Goal: Information Seeking & Learning: Learn about a topic

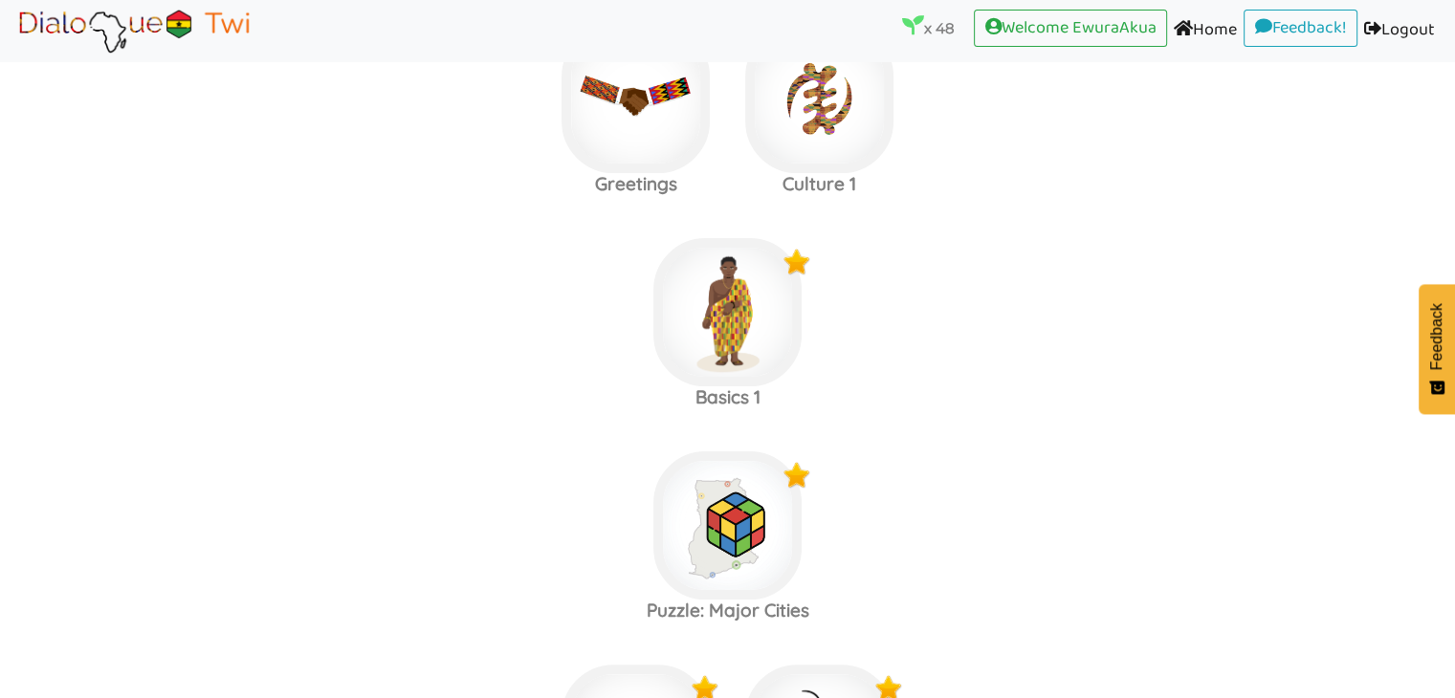
scroll to position [314, 0]
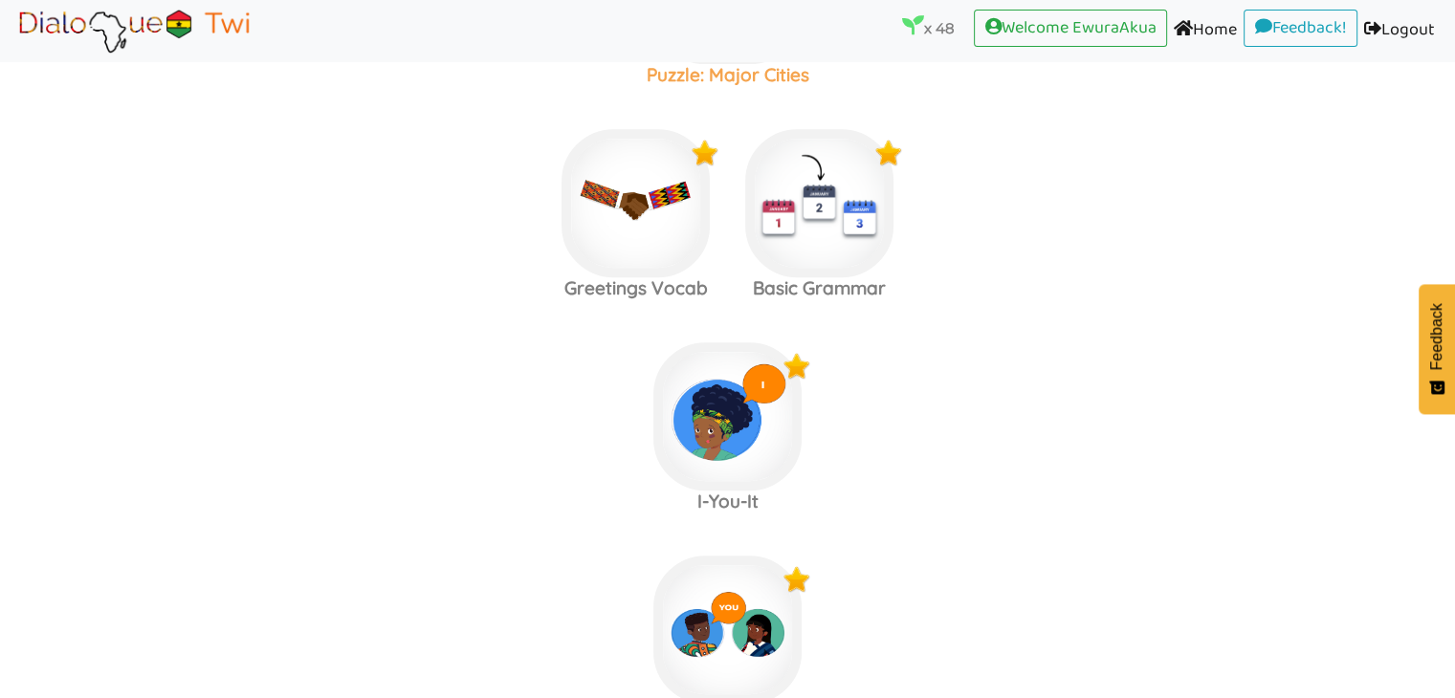
scroll to position [826, 0]
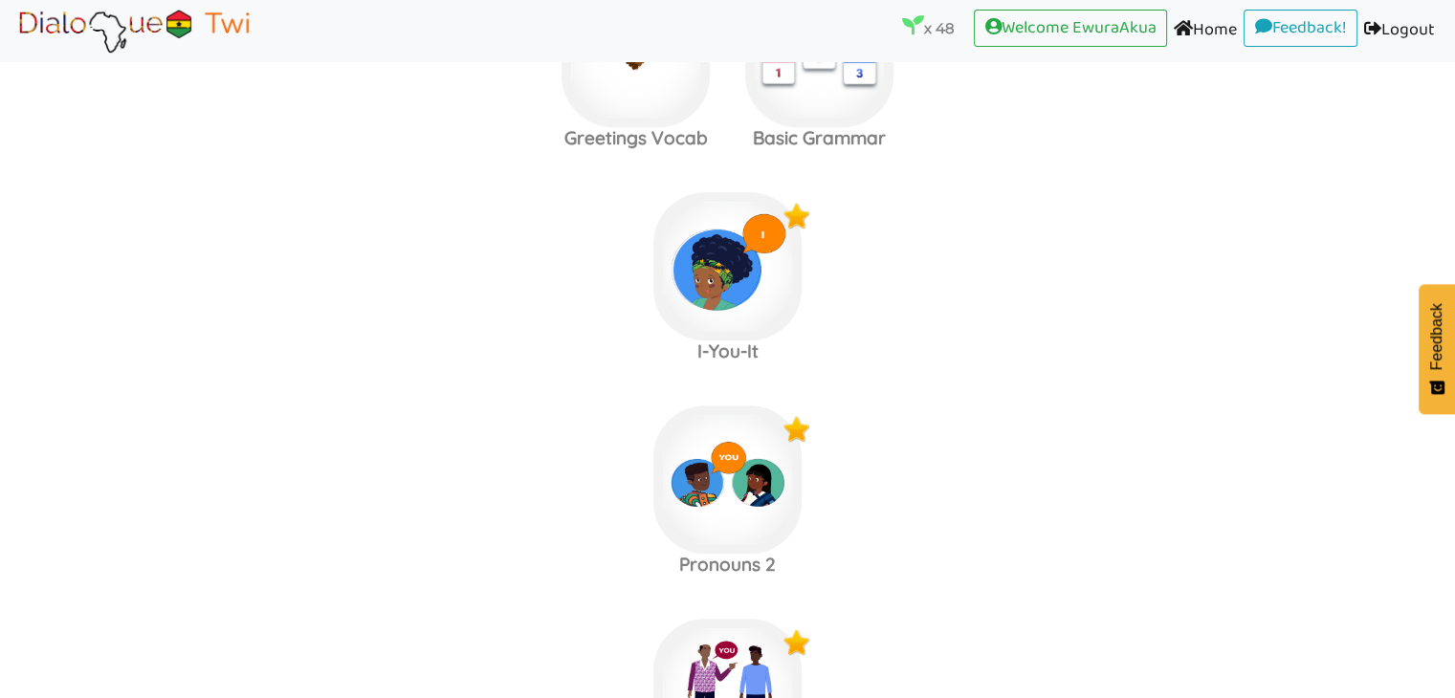
scroll to position [981, 0]
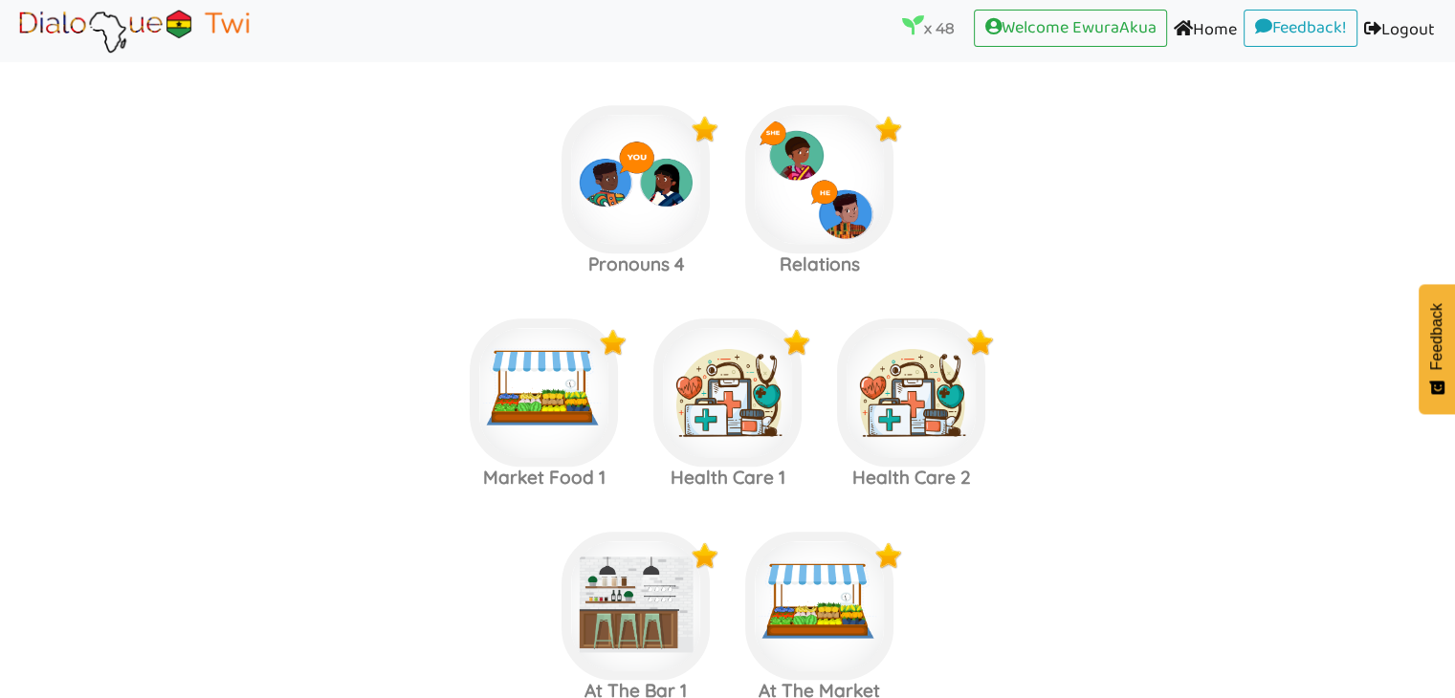
scroll to position [1704, 0]
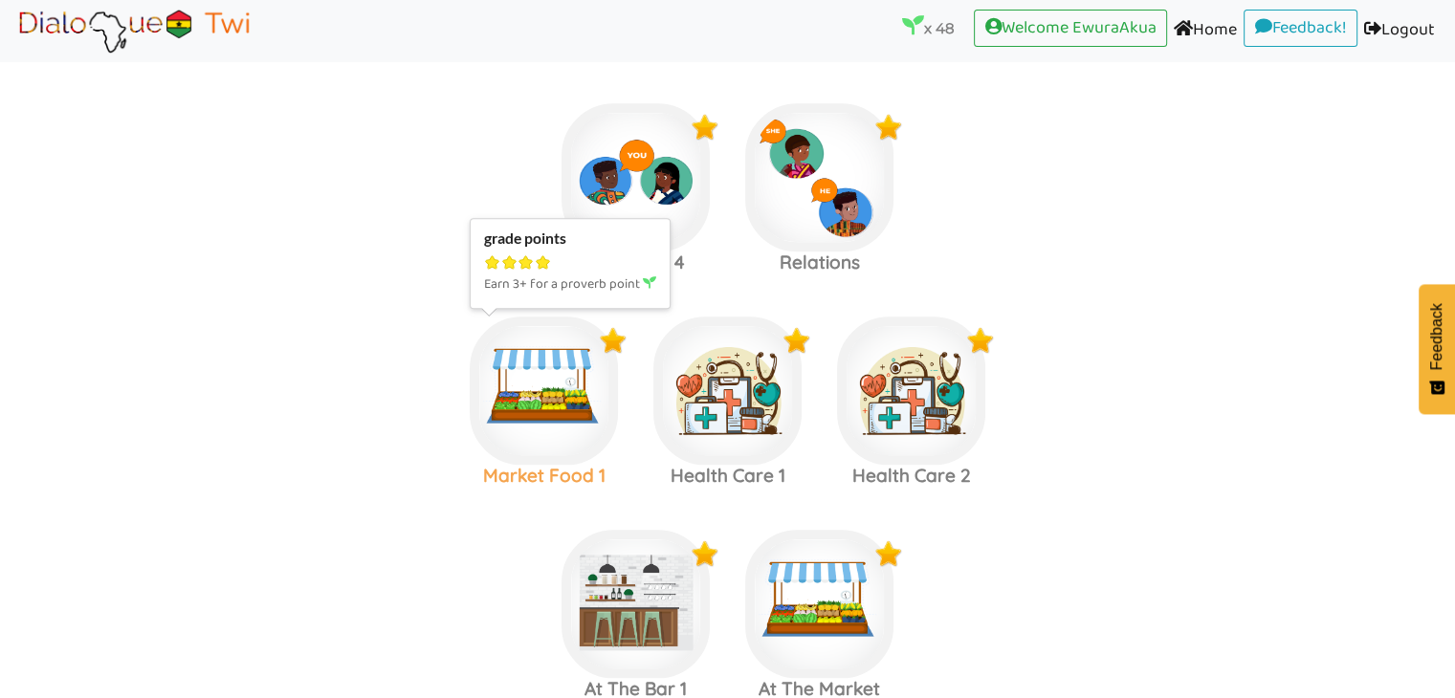
click at [533, 397] on img at bounding box center [544, 391] width 148 height 148
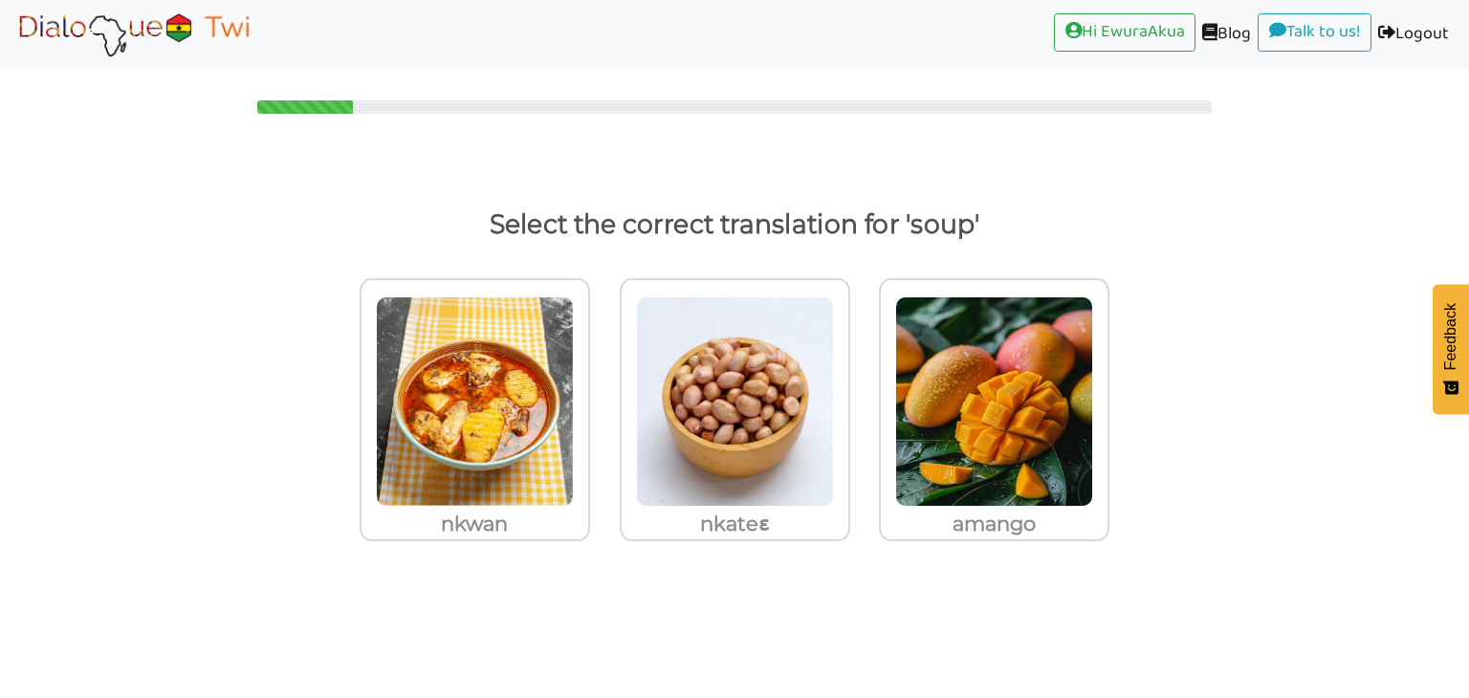
click at [533, 397] on img at bounding box center [475, 401] width 198 height 210
click at [588, 397] on input "nkwan" at bounding box center [595, 390] width 14 height 14
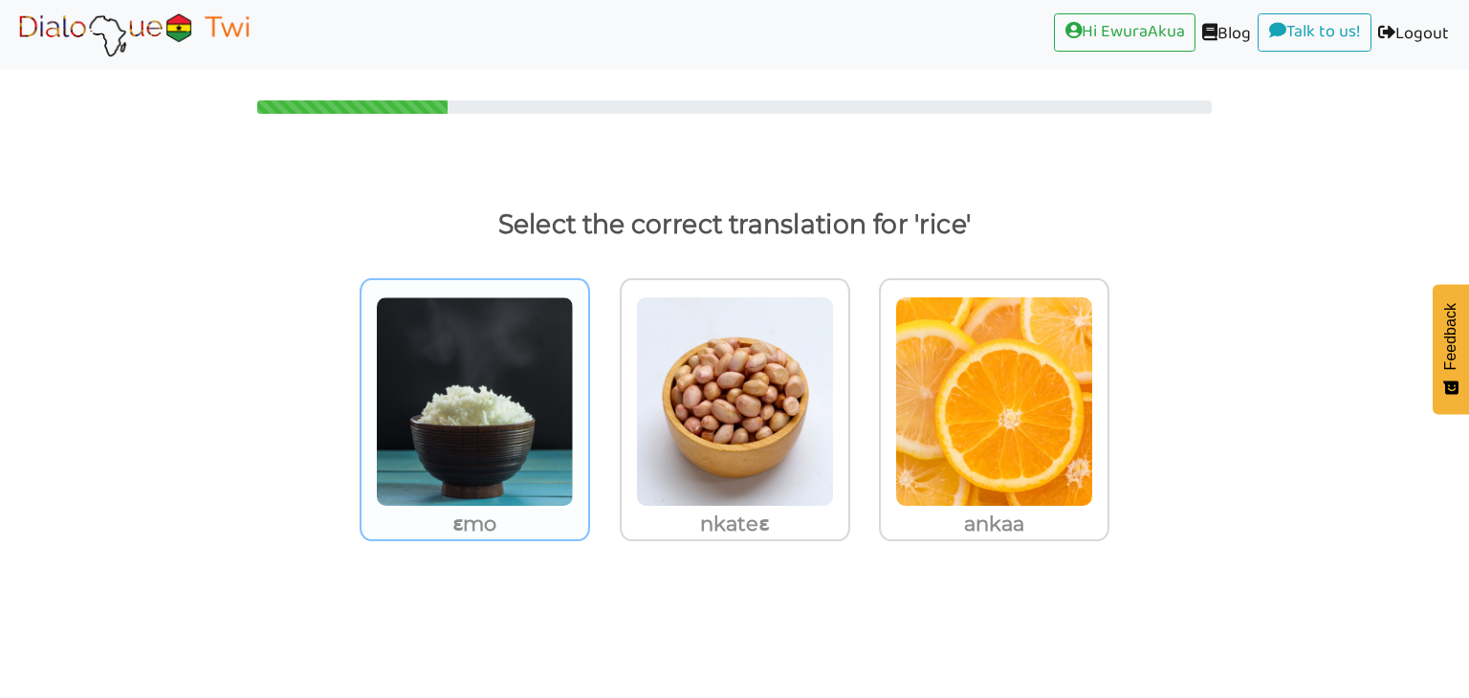
click at [478, 346] on img at bounding box center [475, 401] width 198 height 210
click at [588, 383] on input "ɛmo" at bounding box center [595, 390] width 14 height 14
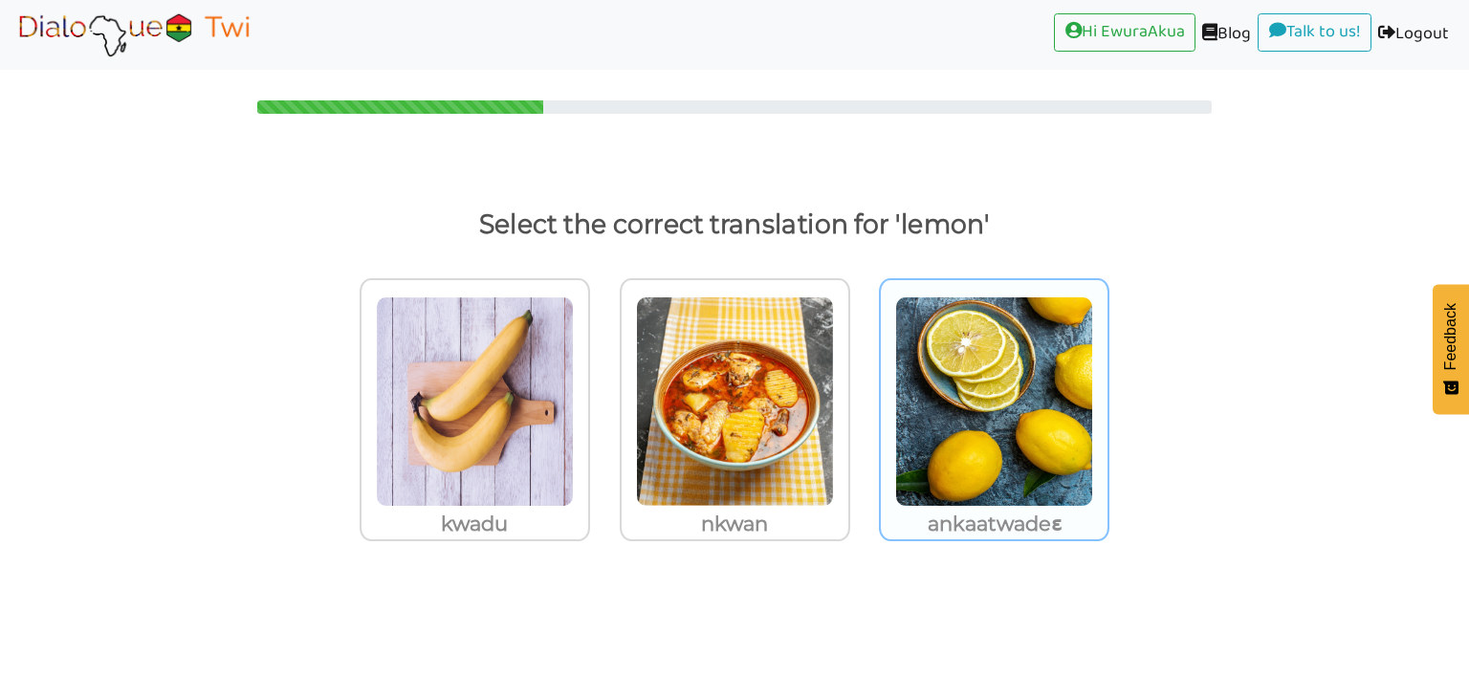
click at [968, 431] on img at bounding box center [994, 401] width 198 height 210
click at [1107, 397] on input "ankaatwadeɛ" at bounding box center [1114, 390] width 14 height 14
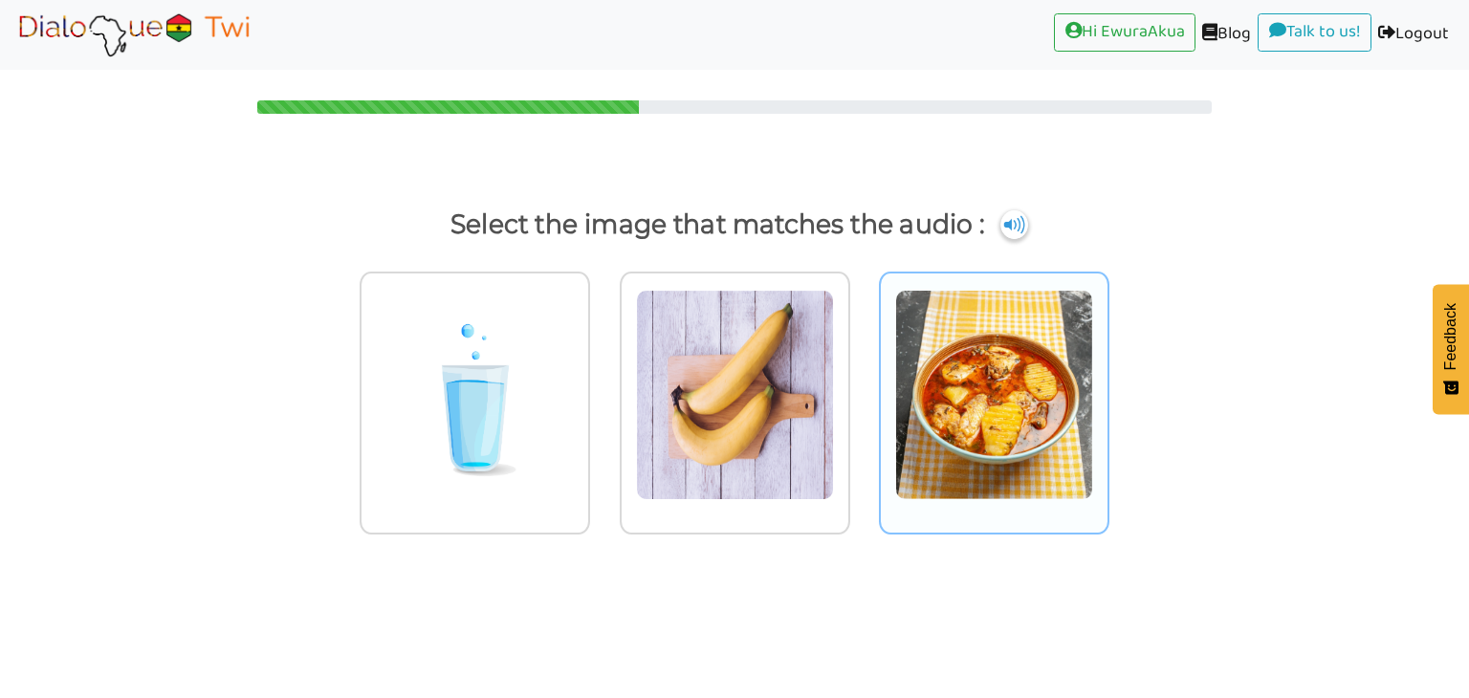
click at [955, 426] on img at bounding box center [994, 395] width 198 height 210
click at [1107, 390] on input "radio" at bounding box center [1114, 383] width 14 height 14
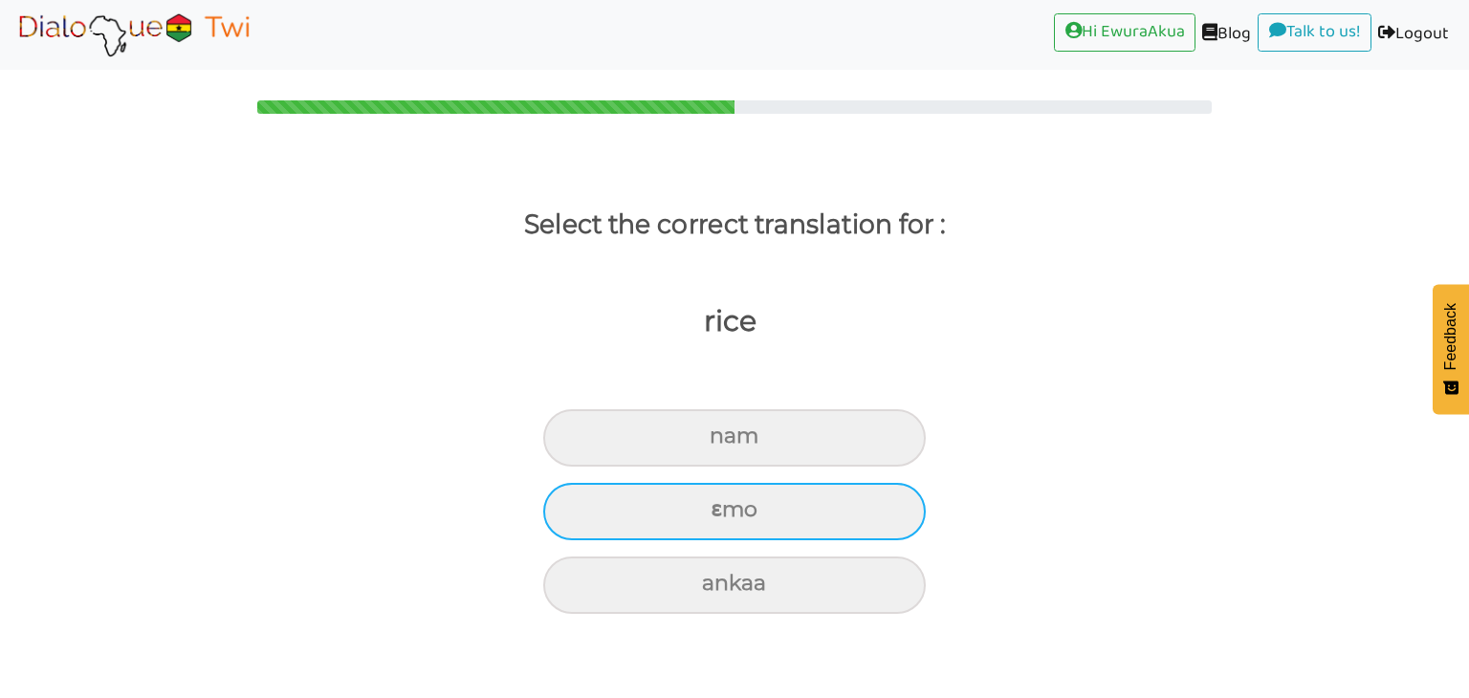
click at [774, 529] on div "ɛmo" at bounding box center [734, 511] width 383 height 57
click at [725, 516] on input "ɛmo" at bounding box center [718, 510] width 12 height 12
radio input "true"
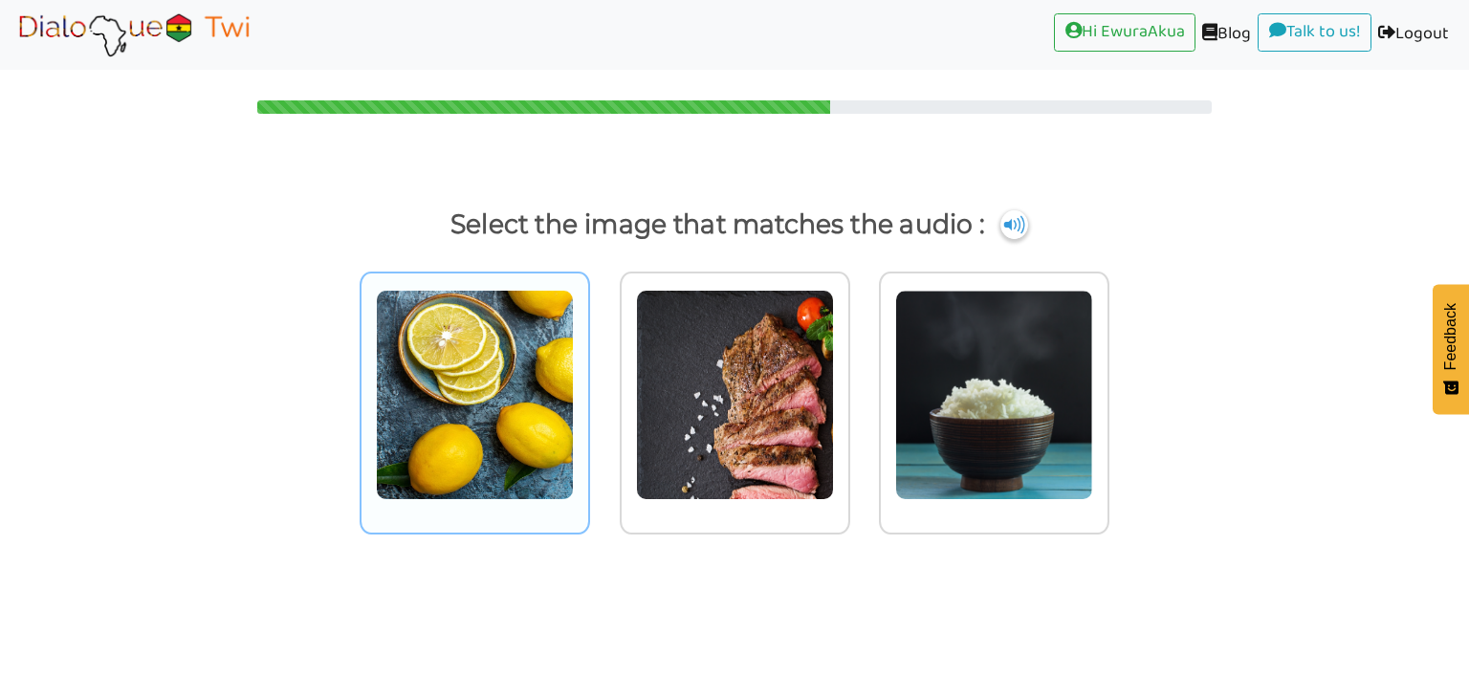
click at [516, 338] on img at bounding box center [475, 395] width 198 height 210
click at [588, 376] on input "radio" at bounding box center [595, 383] width 14 height 14
